Goal: Transaction & Acquisition: Purchase product/service

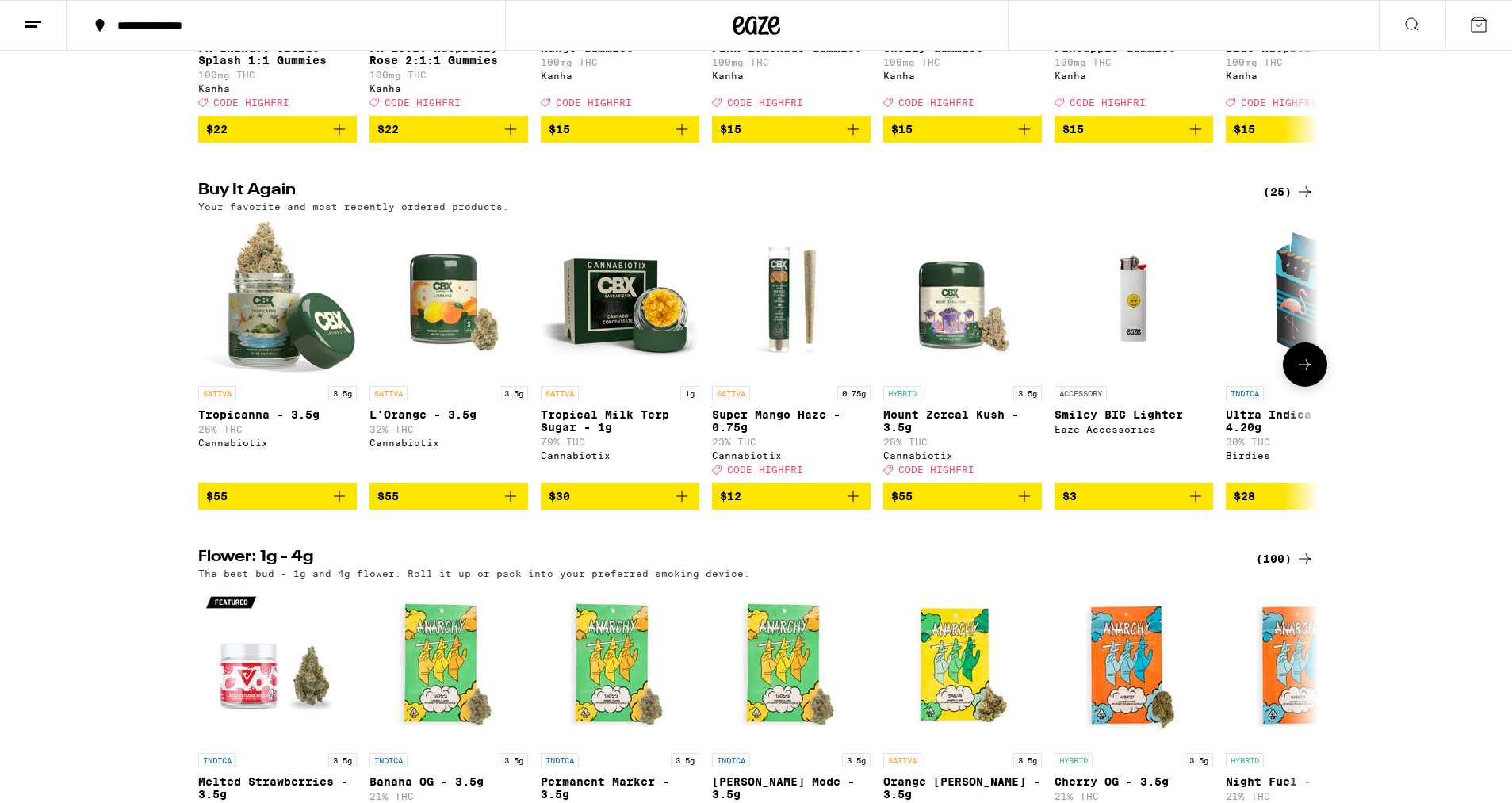
scroll to position [1161, 0]
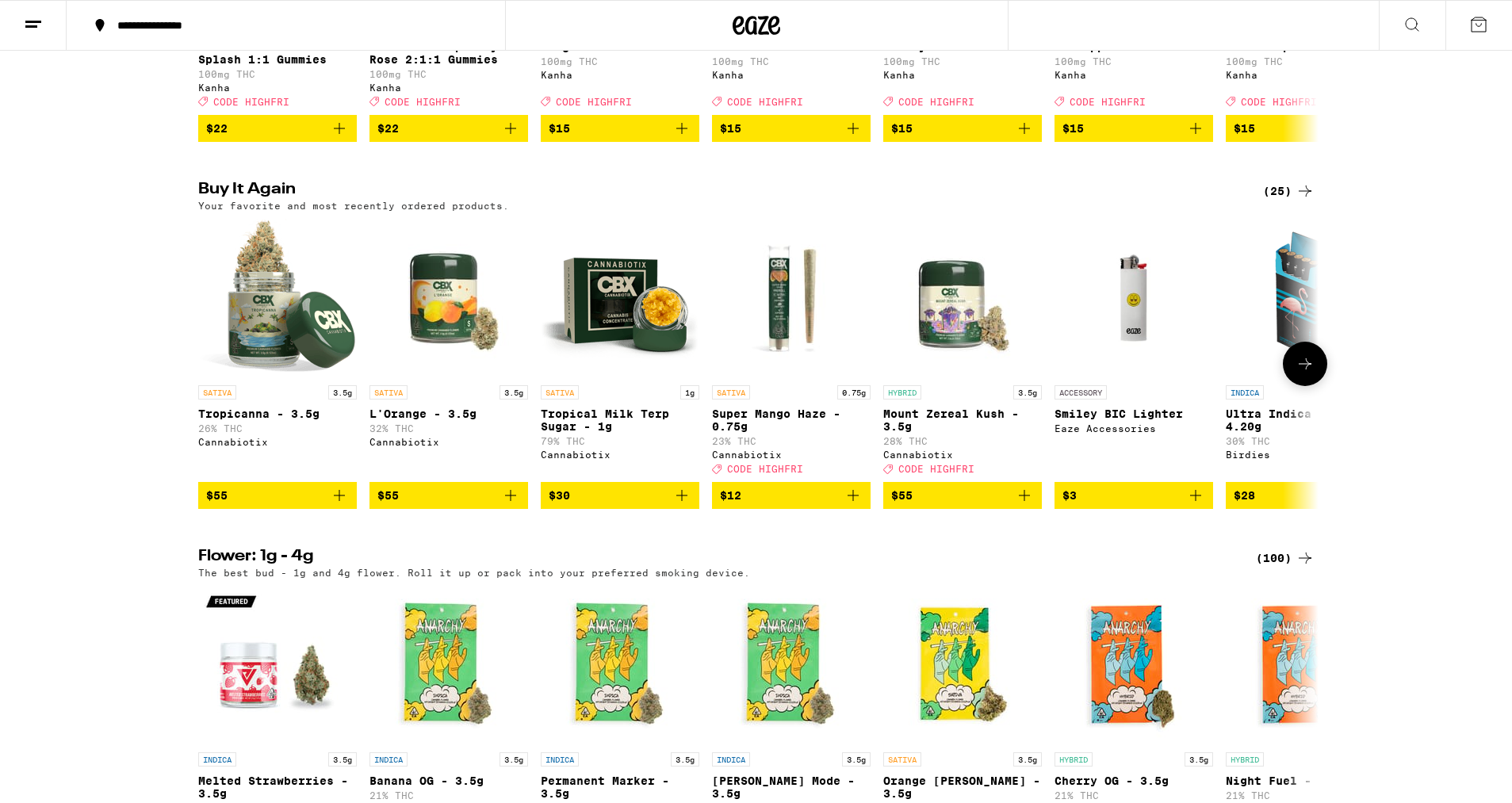
click at [1318, 386] on button at bounding box center [1305, 364] width 44 height 44
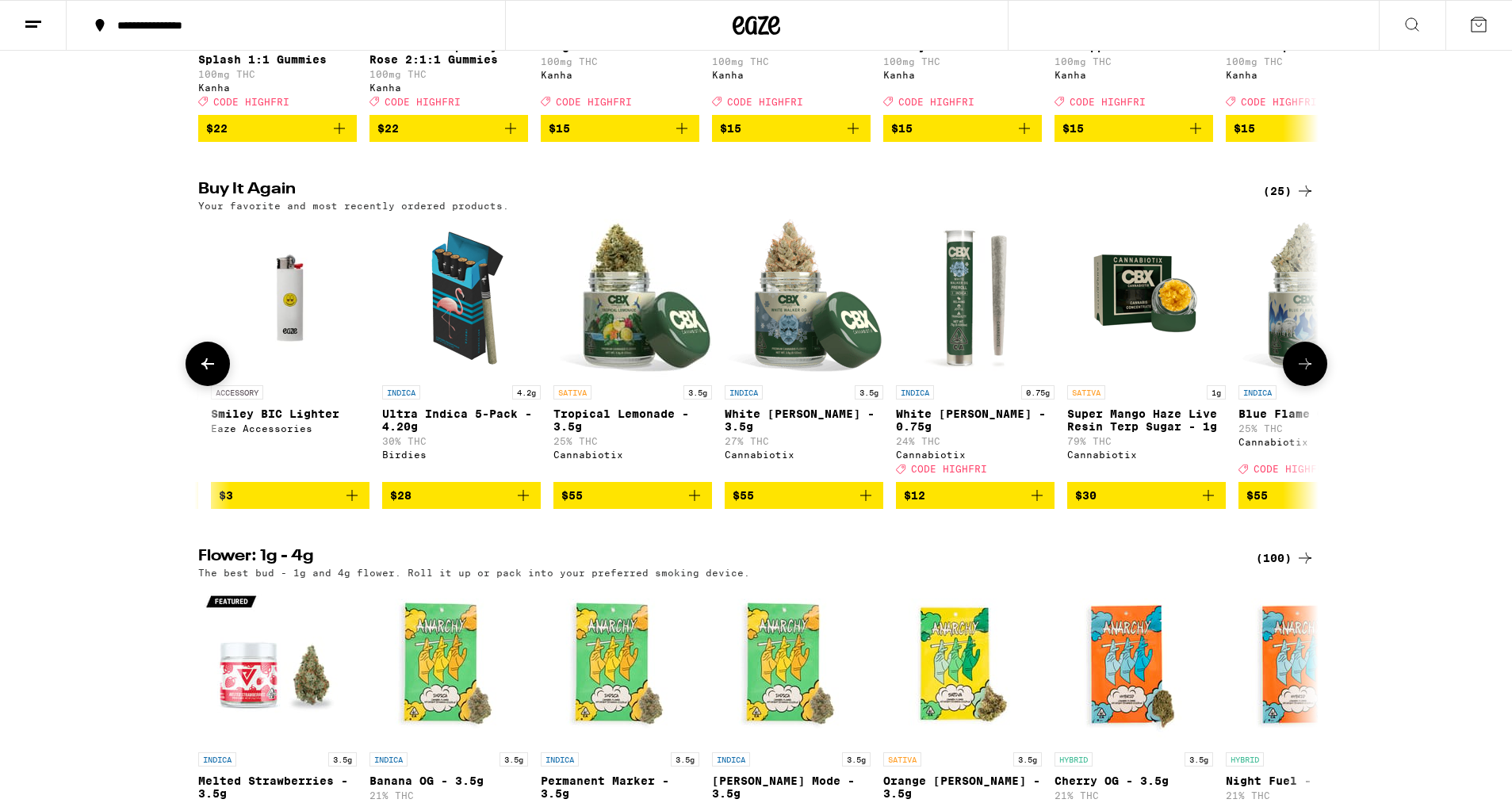
scroll to position [0, 944]
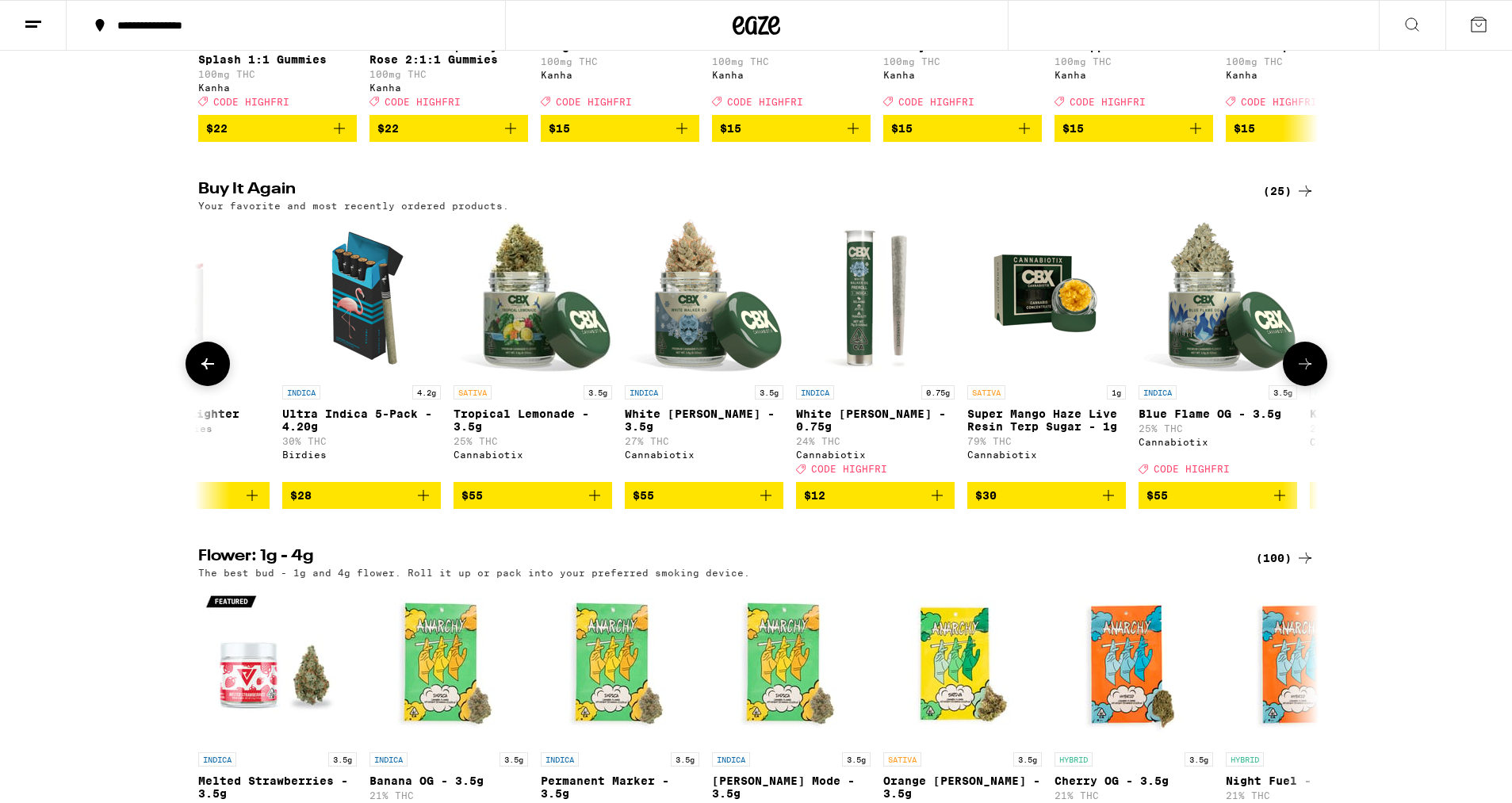
click at [1318, 386] on button at bounding box center [1305, 364] width 44 height 44
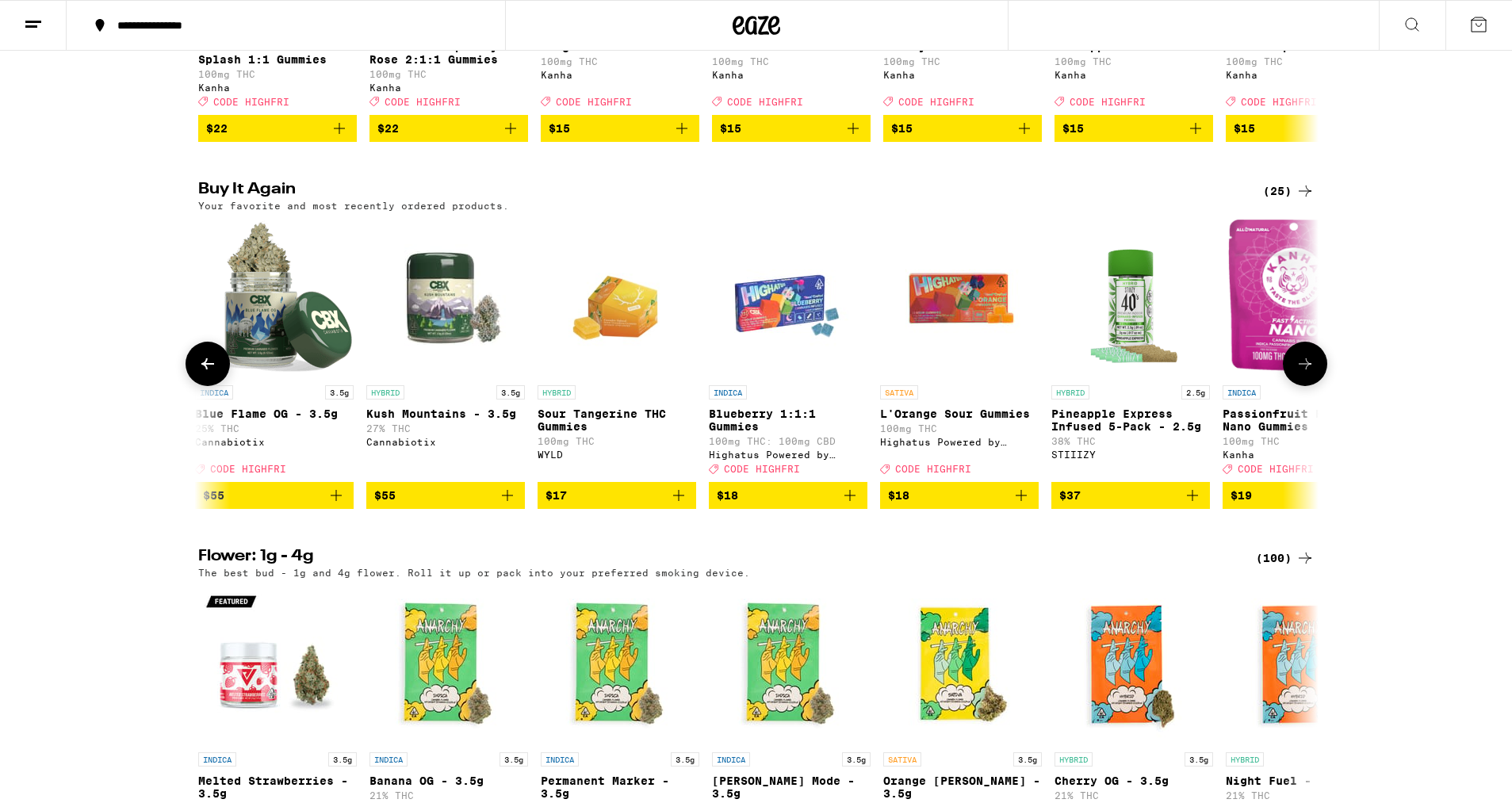
click at [1318, 386] on button at bounding box center [1305, 364] width 44 height 44
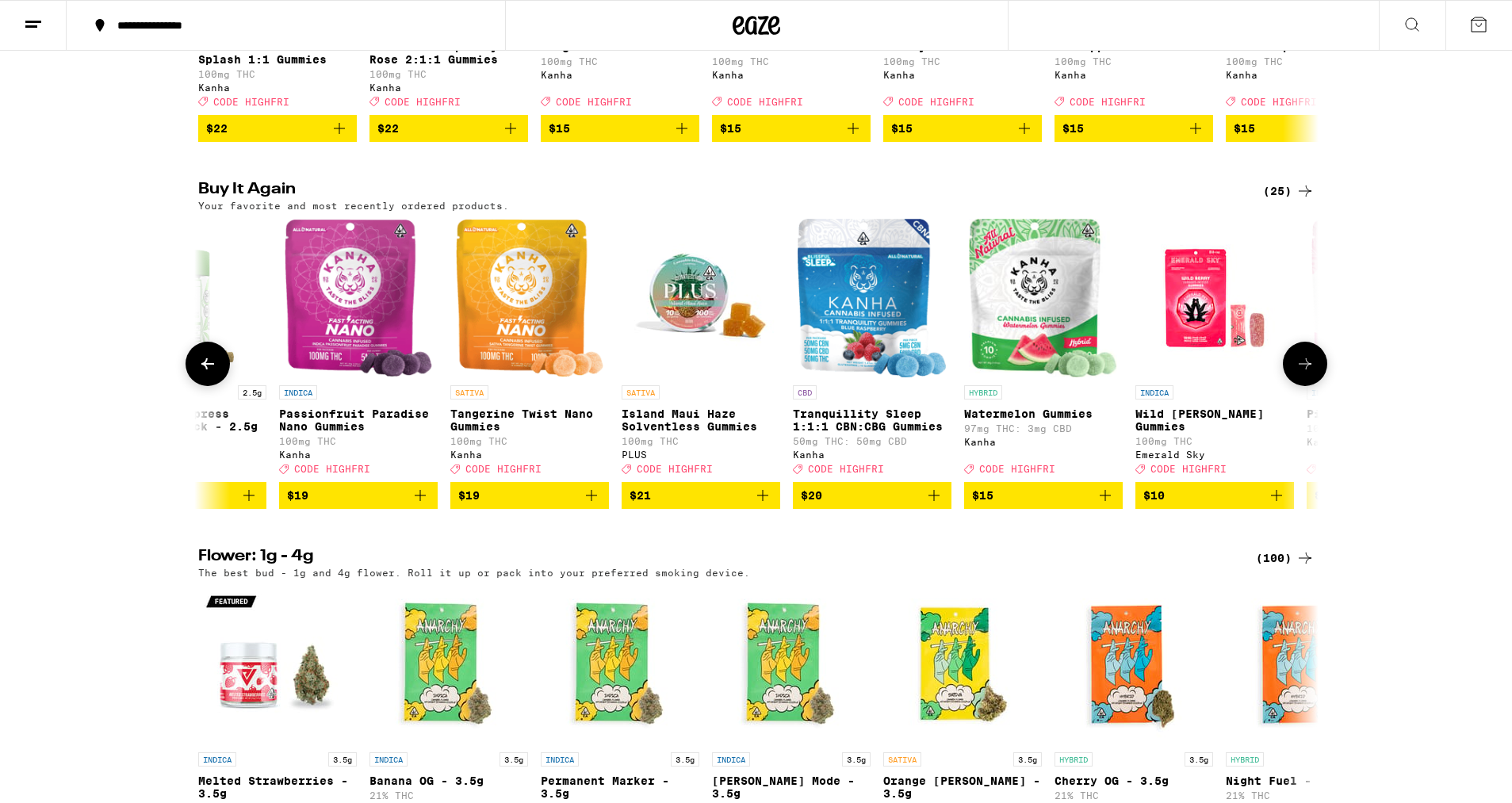
click at [1318, 386] on button at bounding box center [1305, 364] width 44 height 44
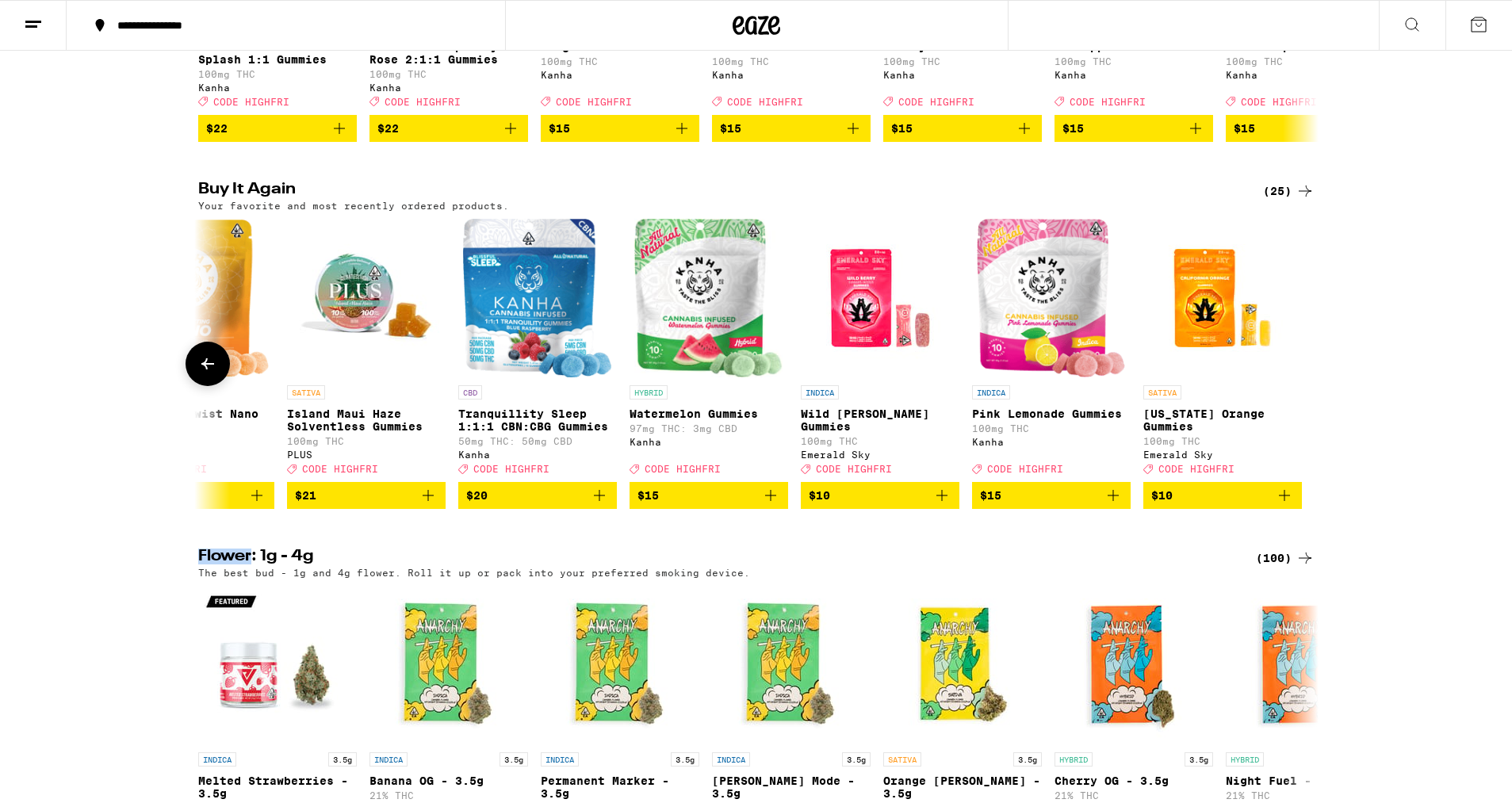
click at [1318, 386] on div at bounding box center [1305, 364] width 44 height 44
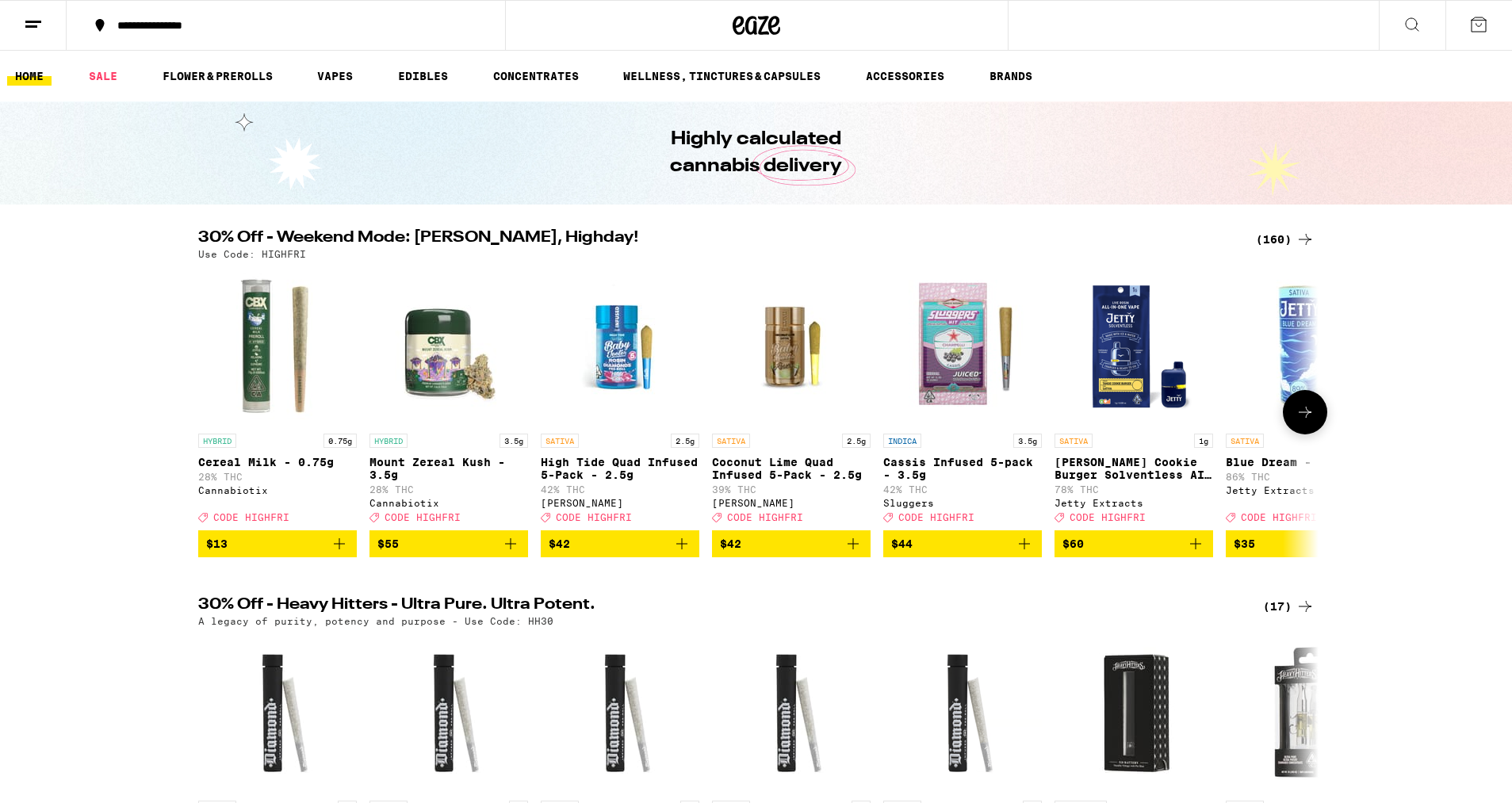
scroll to position [0, 1]
